Goal: Task Accomplishment & Management: Use online tool/utility

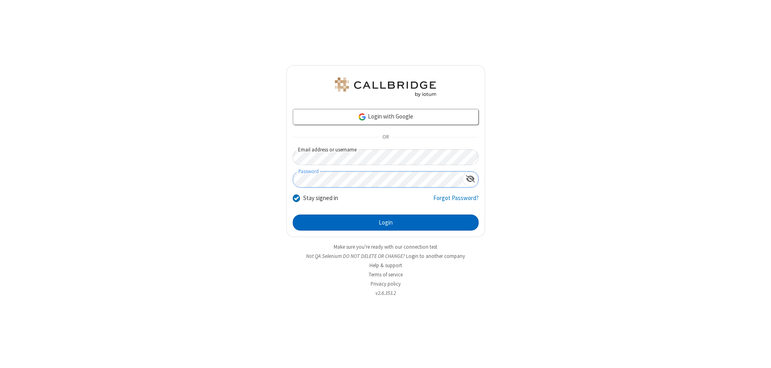
click at [386, 223] on button "Login" at bounding box center [386, 223] width 186 height 16
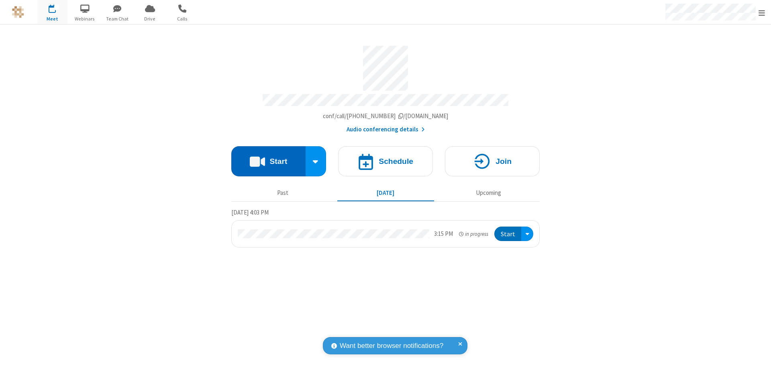
click at [268, 158] on button "Start" at bounding box center [268, 161] width 74 height 30
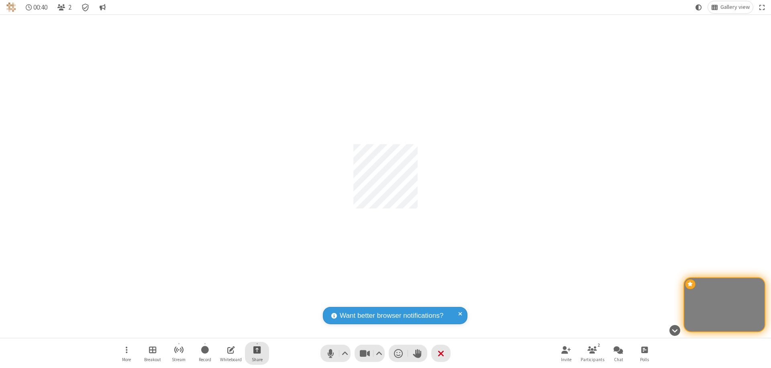
click at [257, 350] on span "Start sharing" at bounding box center [258, 350] width 8 height 10
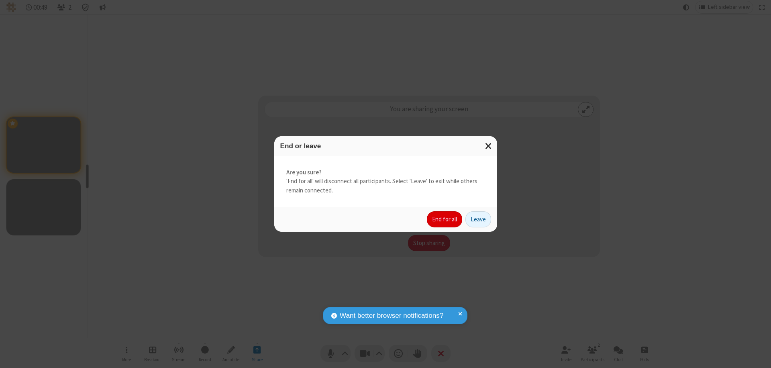
click at [445, 219] on button "End for all" at bounding box center [444, 219] width 35 height 16
